Goal: Task Accomplishment & Management: Use online tool/utility

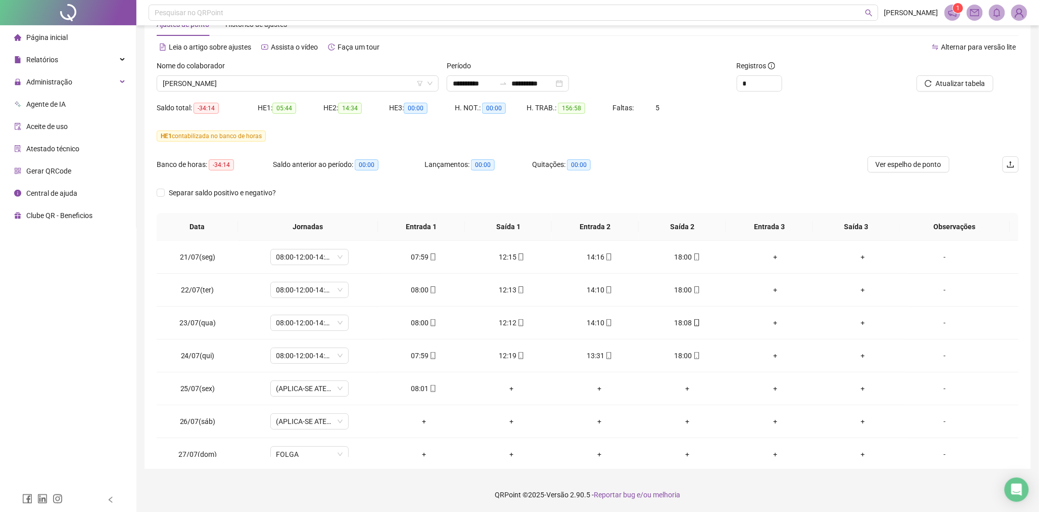
scroll to position [735, 0]
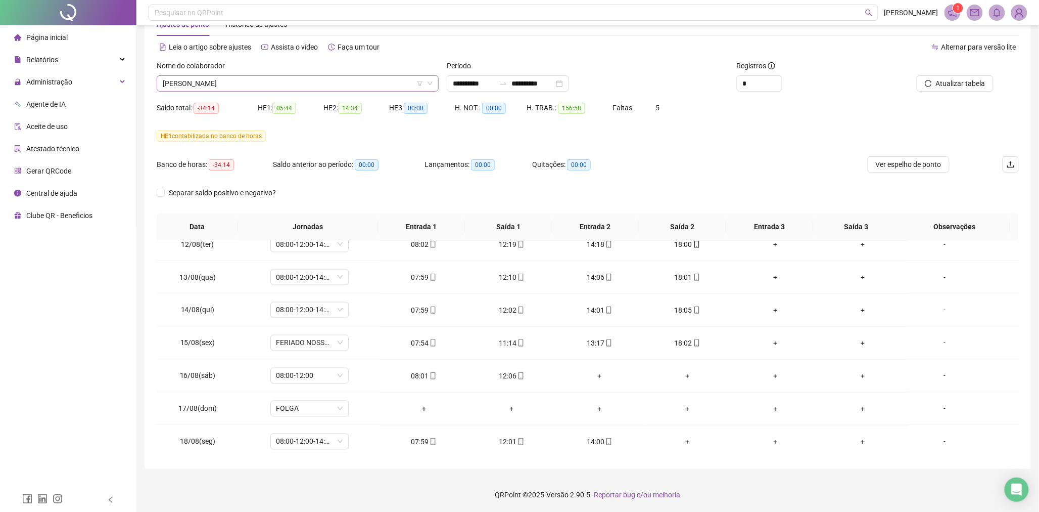
click at [339, 78] on span "[PERSON_NAME]" at bounding box center [298, 83] width 270 height 15
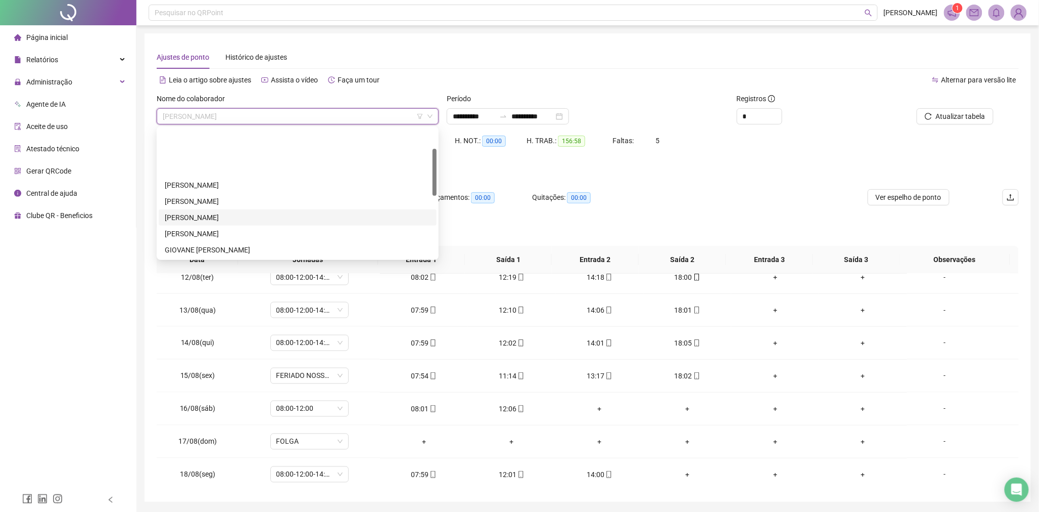
scroll to position [56, 0]
click at [217, 210] on div "GLEICE [PERSON_NAME]" at bounding box center [298, 209] width 266 height 11
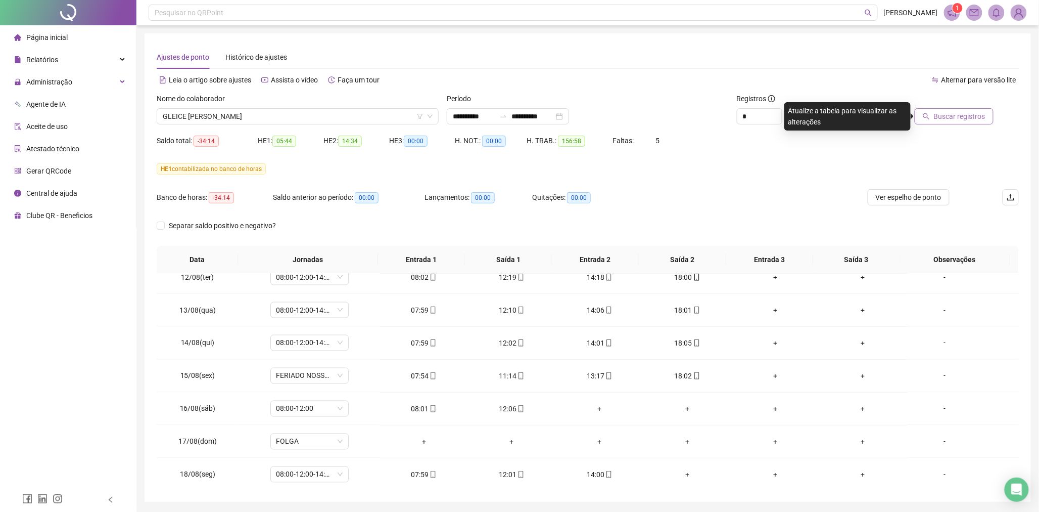
click at [964, 115] on span "Buscar registros" at bounding box center [960, 116] width 52 height 11
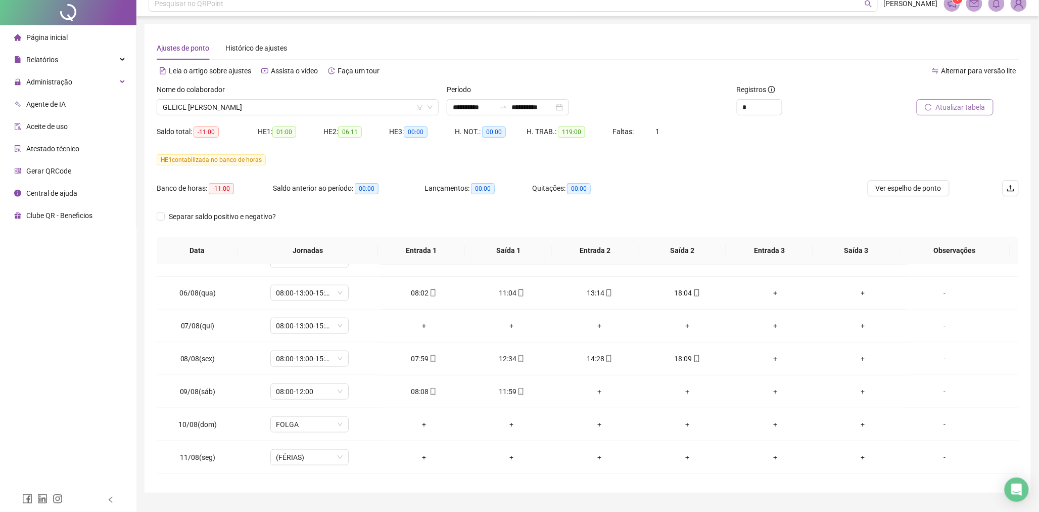
scroll to position [0, 0]
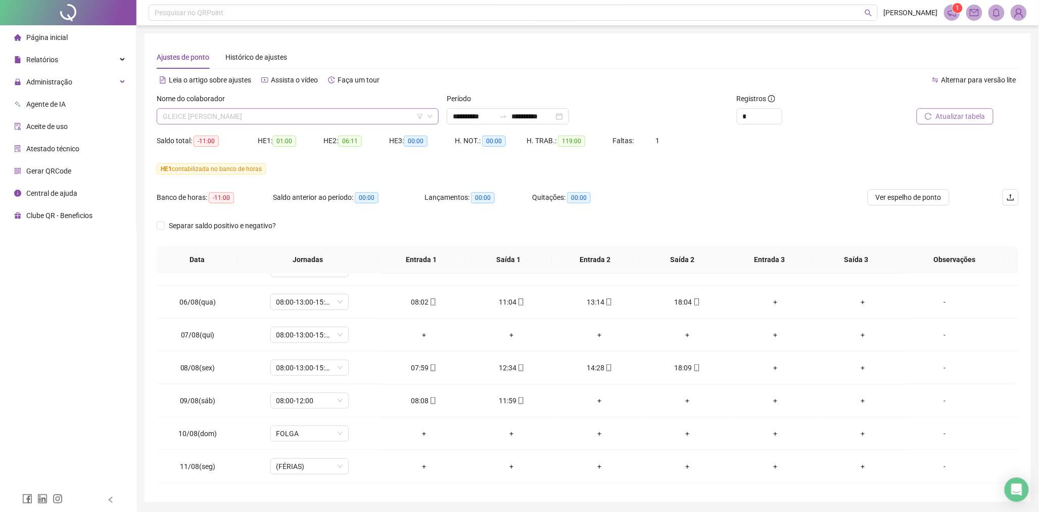
click at [366, 110] on span "GLEICE [PERSON_NAME]" at bounding box center [298, 116] width 270 height 15
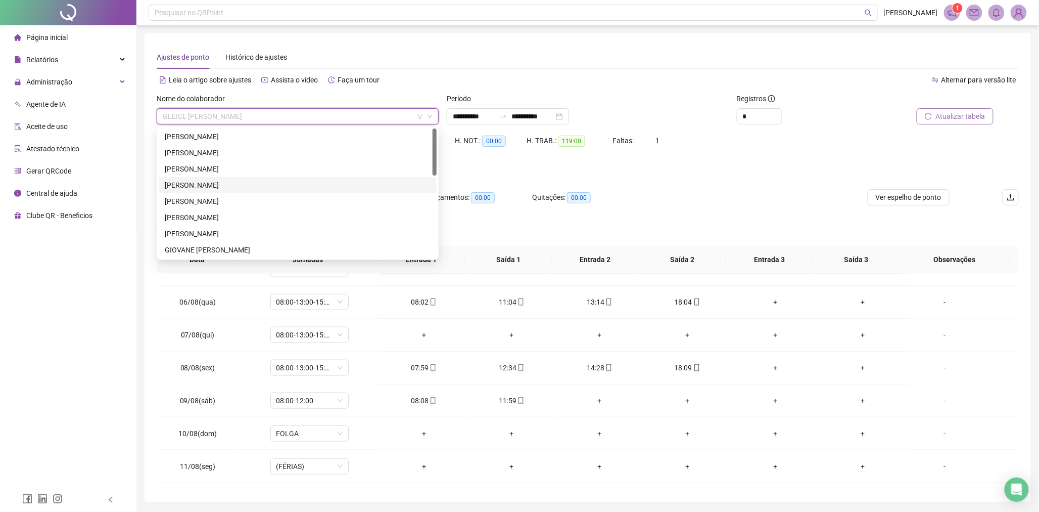
click at [211, 181] on div "[PERSON_NAME]" at bounding box center [298, 184] width 266 height 11
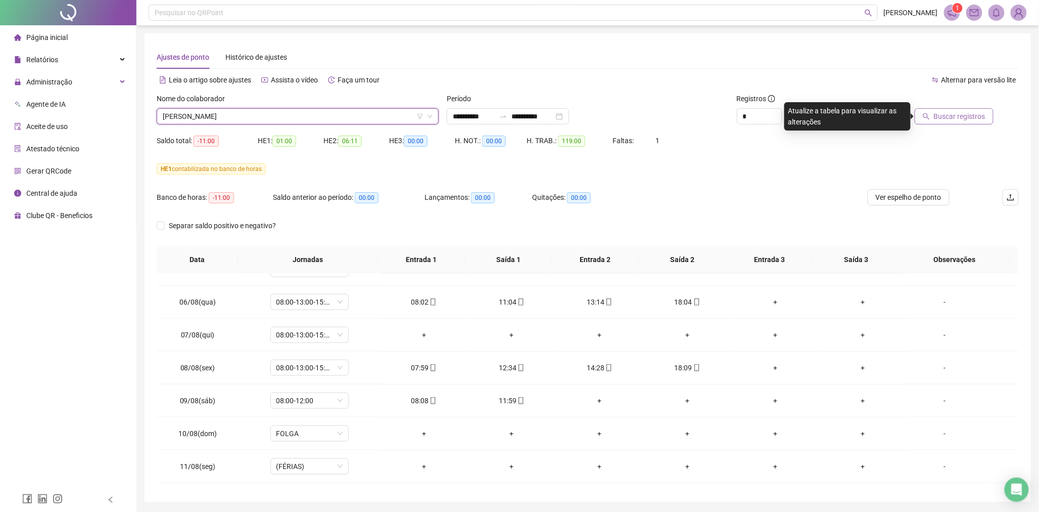
click at [956, 114] on span "Buscar registros" at bounding box center [960, 116] width 52 height 11
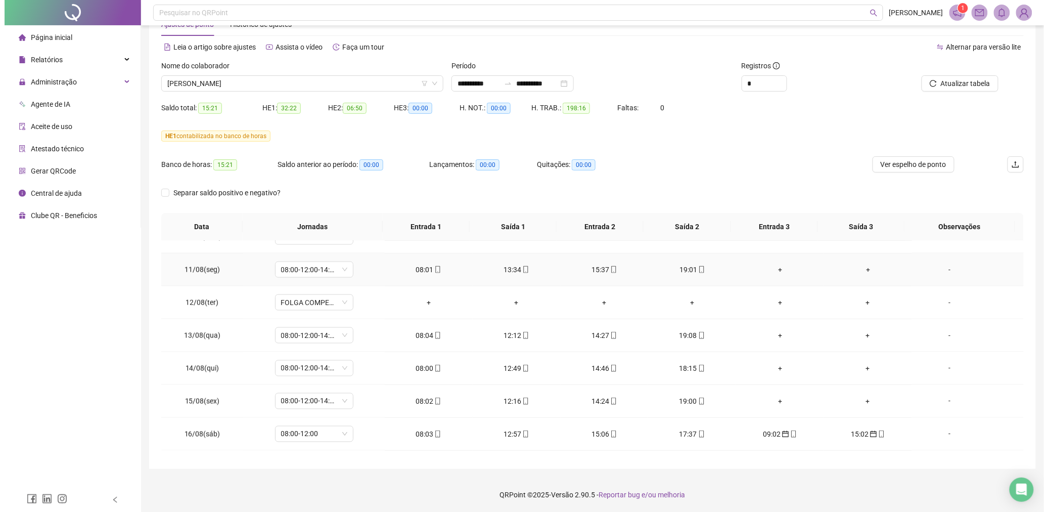
scroll to position [738, 0]
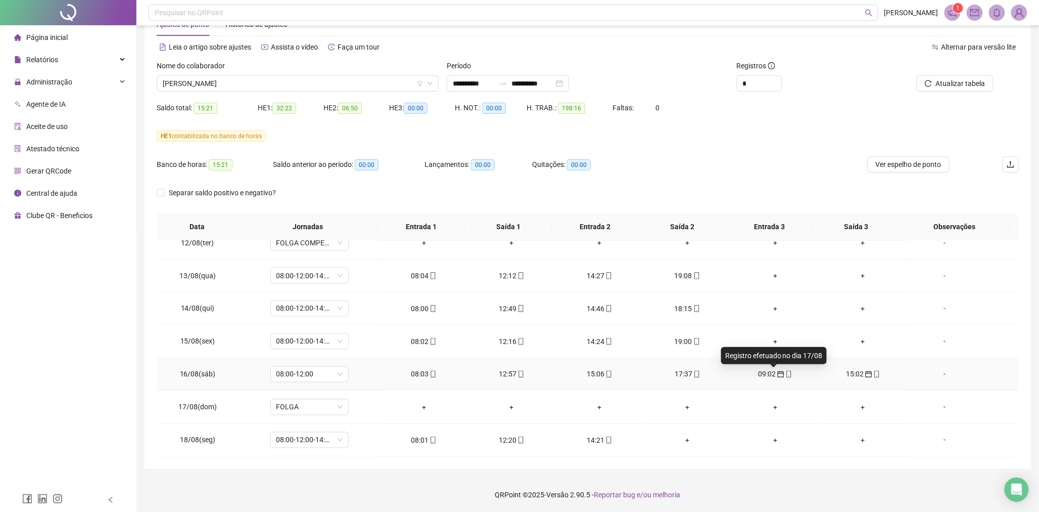
click at [777, 375] on icon "calendar" at bounding box center [780, 374] width 7 height 7
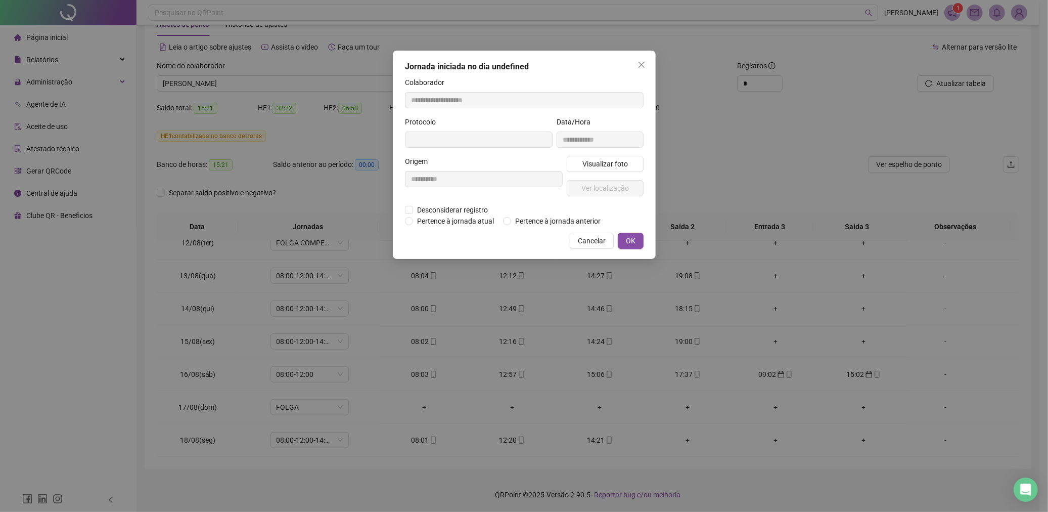
type input "**********"
click at [473, 220] on span "Pertence à jornada atual" at bounding box center [455, 221] width 85 height 11
click at [638, 245] on button "OK" at bounding box center [631, 242] width 26 height 16
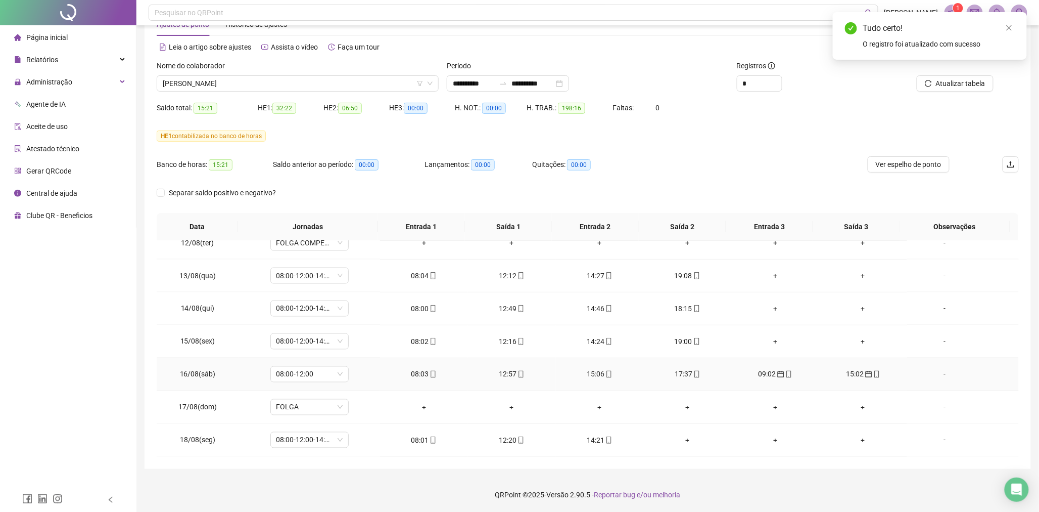
click at [849, 366] on td "15:02" at bounding box center [863, 374] width 88 height 33
click at [949, 87] on span "Atualizar tabela" at bounding box center [961, 83] width 50 height 11
click at [772, 378] on div "15:02" at bounding box center [776, 373] width 72 height 11
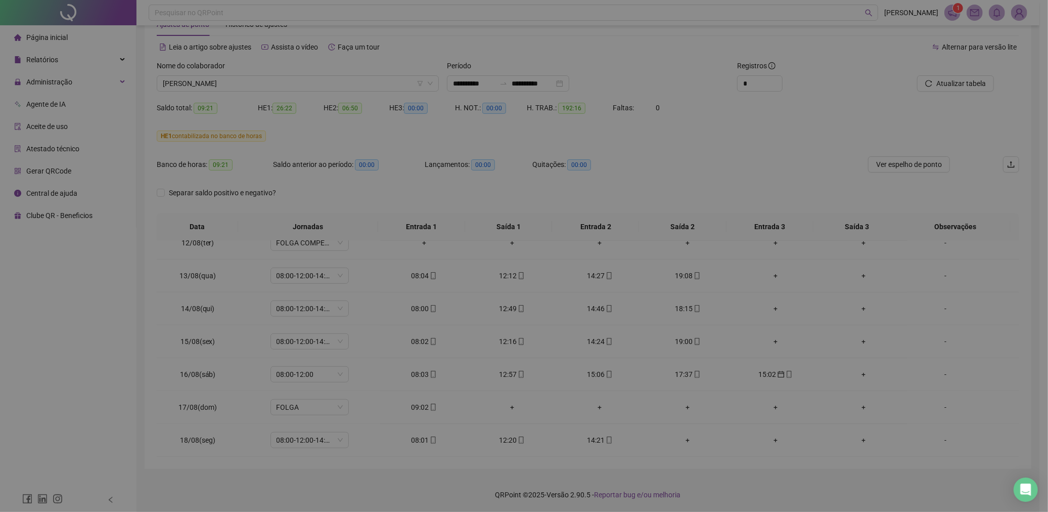
type input "**********"
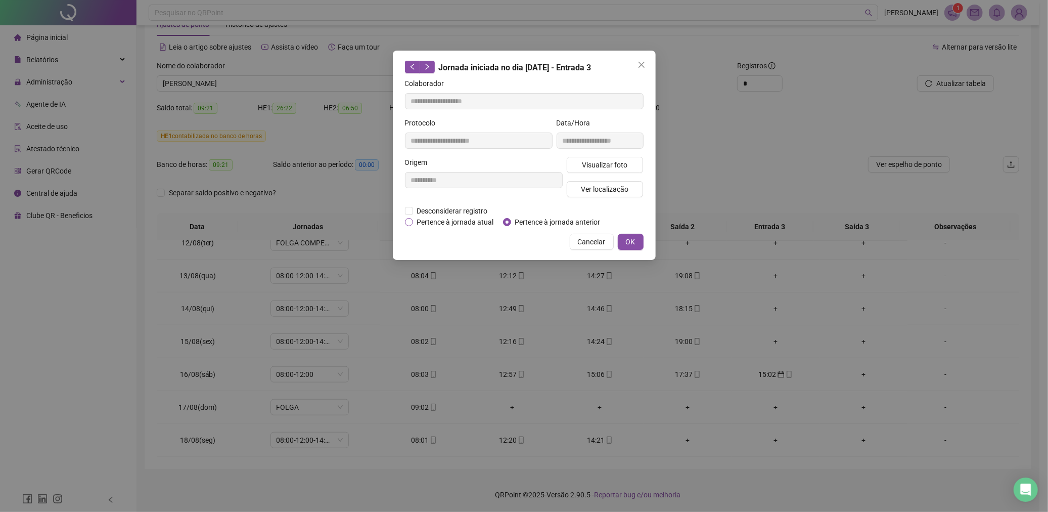
click at [428, 216] on span "Pertence à jornada atual" at bounding box center [455, 221] width 85 height 11
click at [627, 238] on span "OK" at bounding box center [631, 241] width 10 height 11
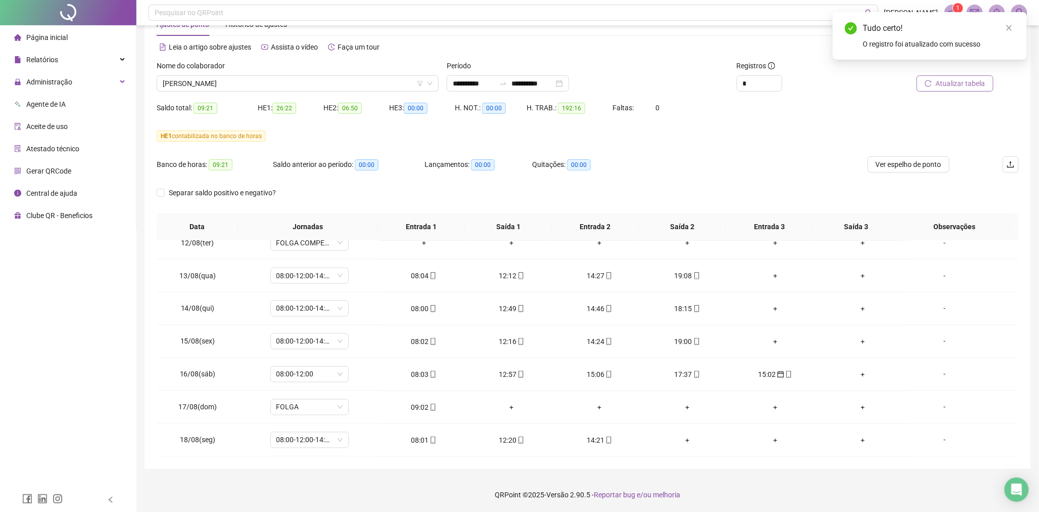
click at [963, 85] on span "Atualizar tabela" at bounding box center [961, 83] width 50 height 11
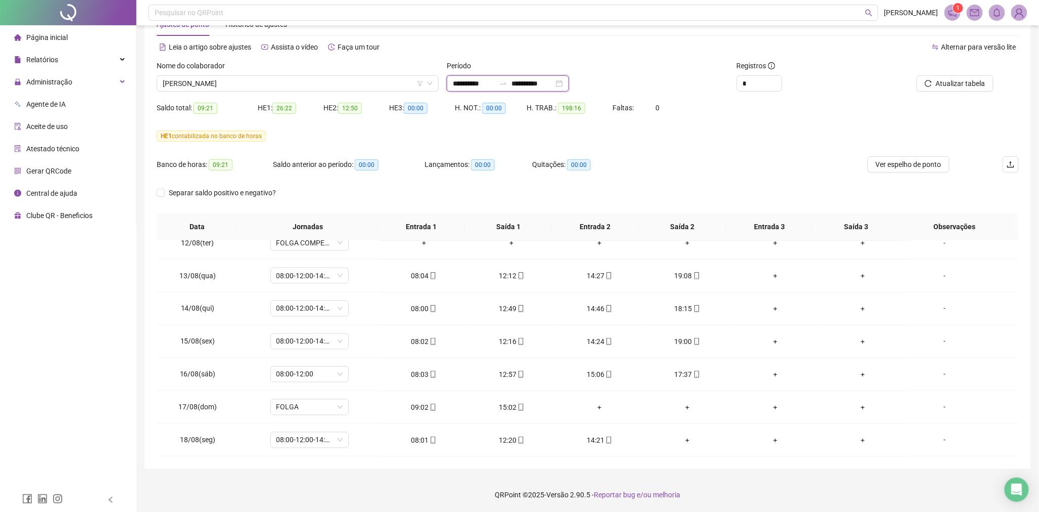
click at [533, 82] on input "**********" at bounding box center [533, 83] width 42 height 11
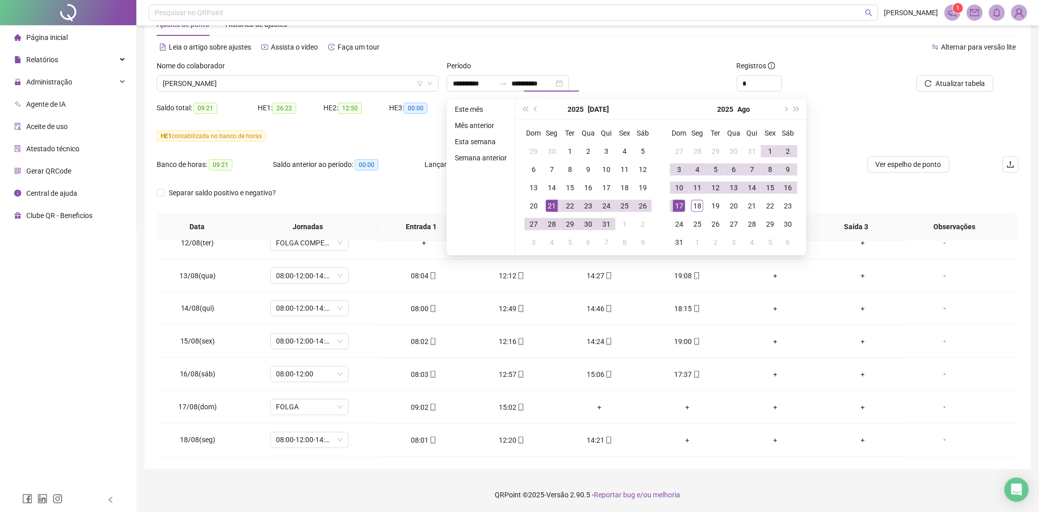
click at [870, 112] on div "Saldo total: 09:21 HE 1: 26:22 HE 2: 12:50 HE 3: 00:00 H. NOT.: 00:00 H. TRAB.:…" at bounding box center [588, 114] width 862 height 28
type input "**********"
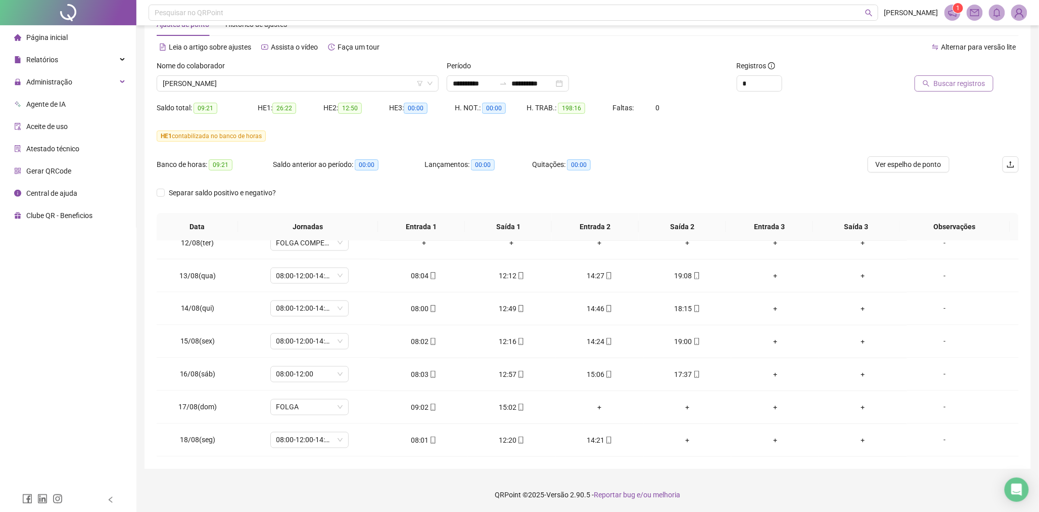
click at [946, 82] on span "Buscar registros" at bounding box center [960, 83] width 52 height 11
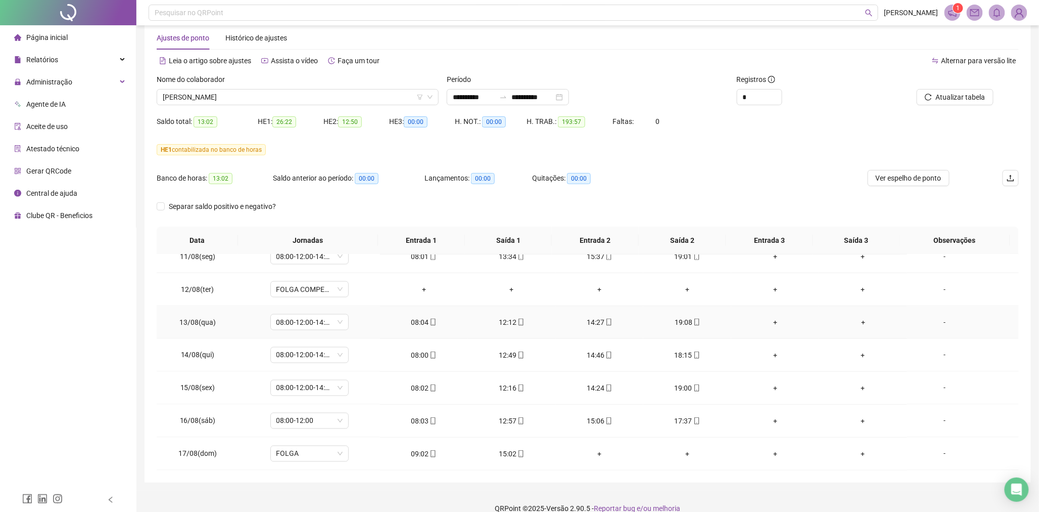
scroll to position [33, 0]
